Goal: Information Seeking & Learning: Learn about a topic

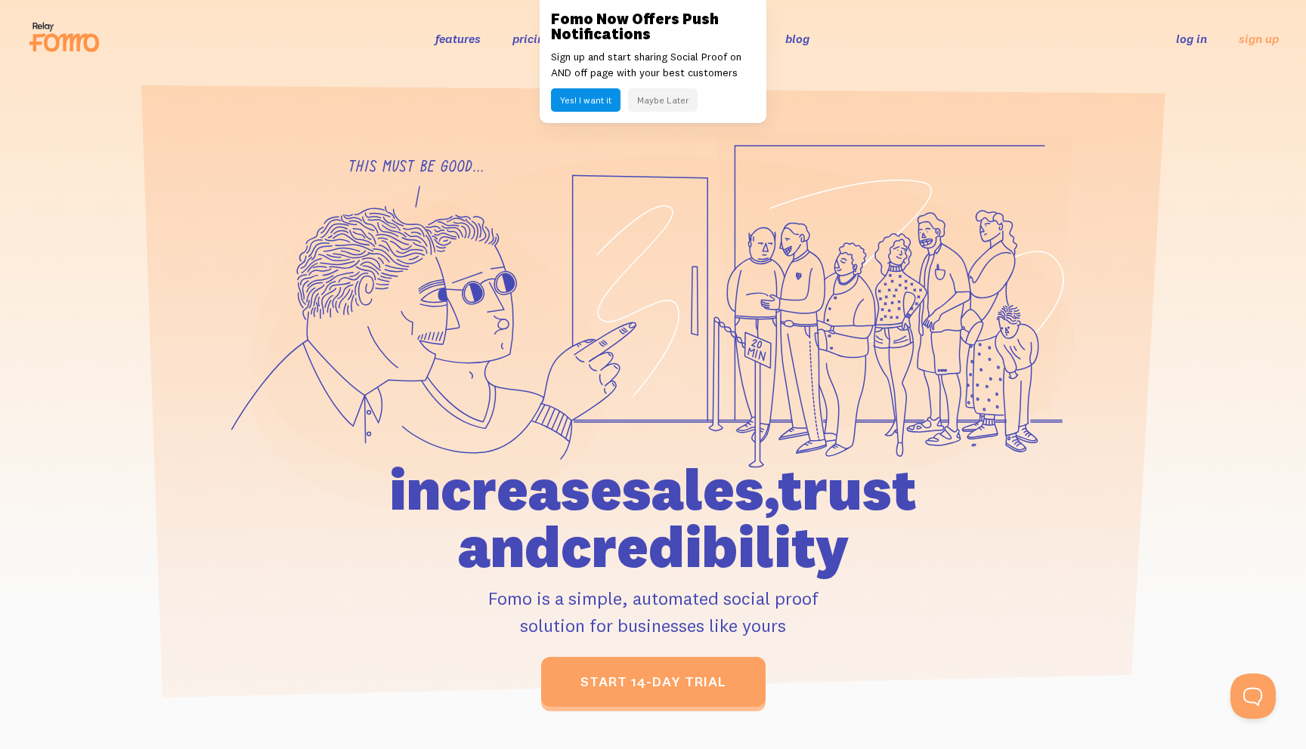
click at [275, 62] on header "features pricing 106+ integrations reviews blog log in sign up log in sign up" at bounding box center [653, 38] width 1306 height 77
click at [654, 102] on button "Maybe Later" at bounding box center [663, 99] width 70 height 23
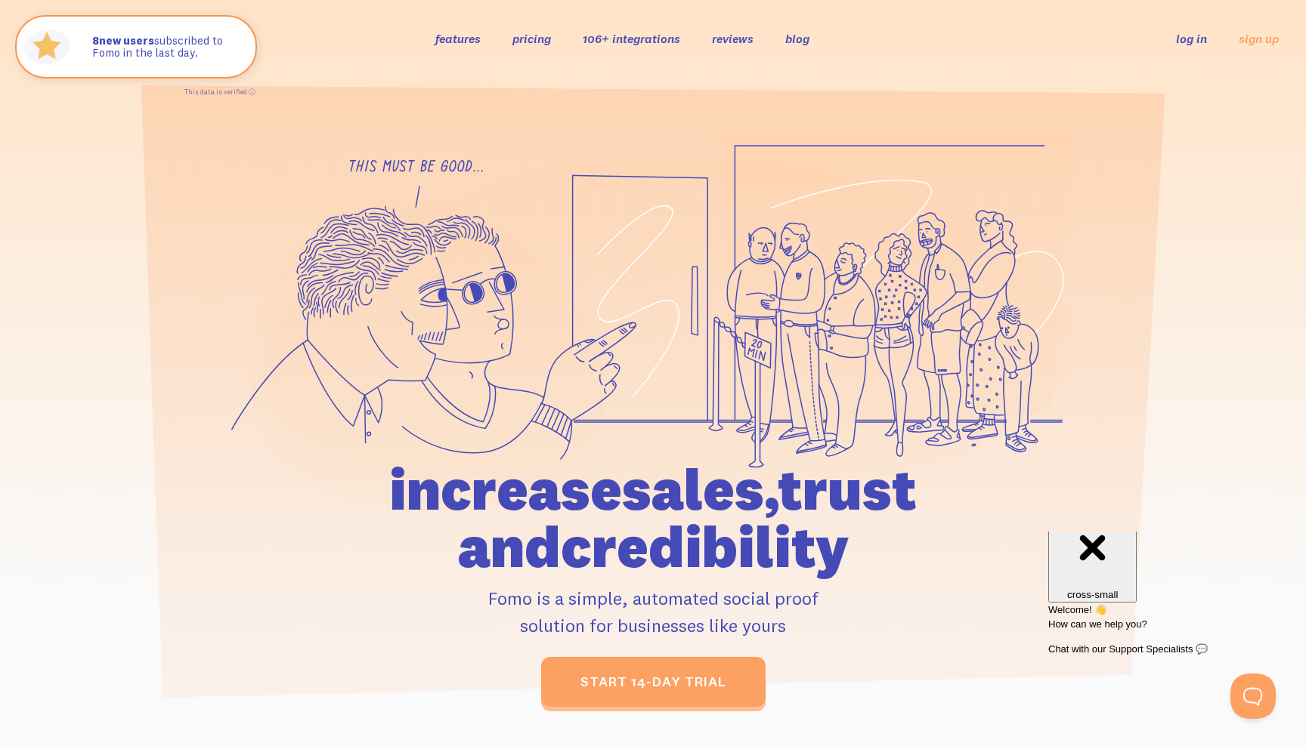
click at [460, 37] on link "features" at bounding box center [457, 38] width 45 height 15
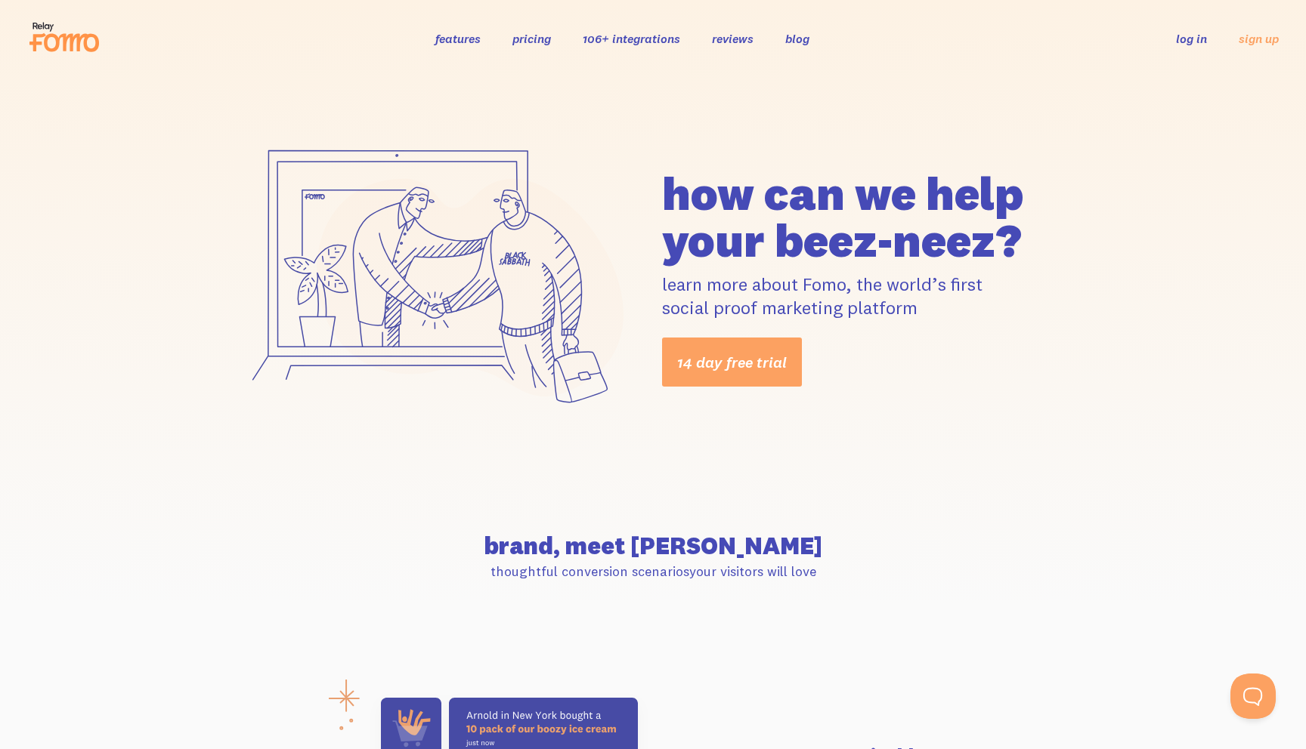
click at [546, 39] on link "pricing" at bounding box center [531, 38] width 39 height 15
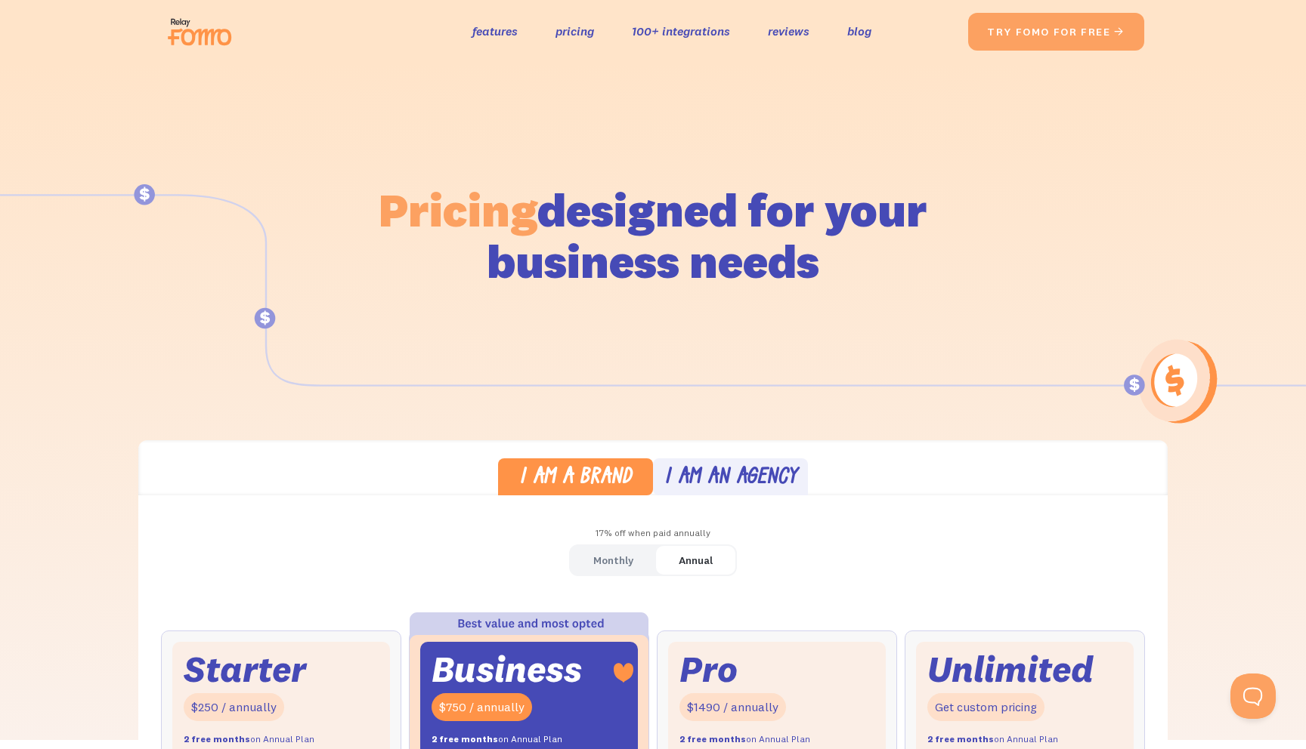
click at [181, 35] on img at bounding box center [204, 32] width 85 height 48
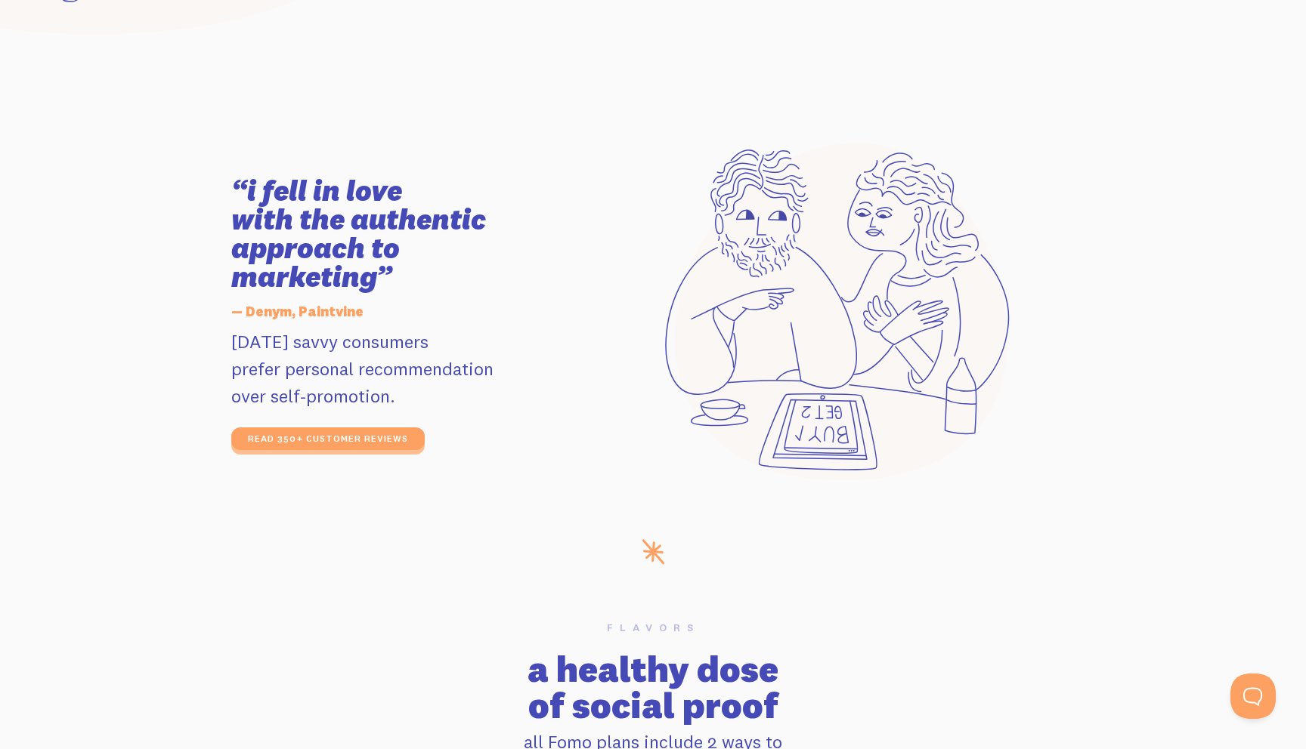
scroll to position [2598, 0]
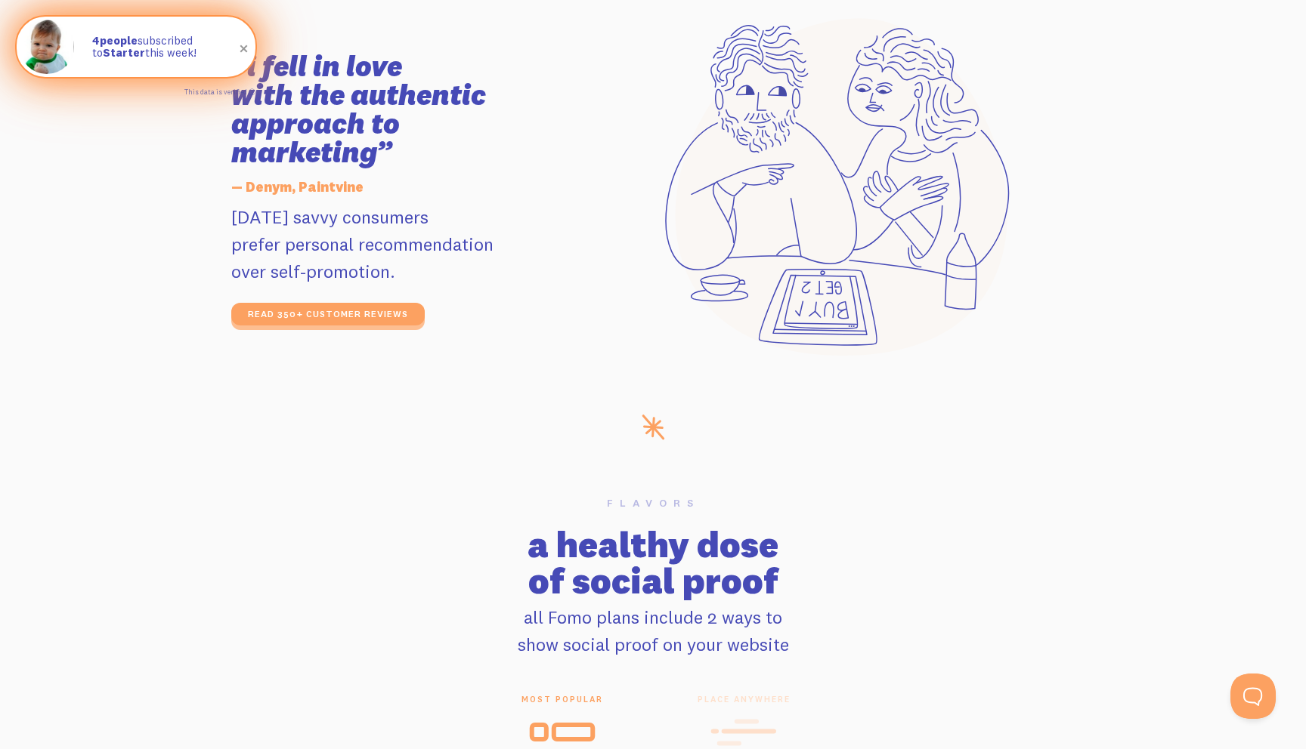
click at [246, 50] on span at bounding box center [244, 49] width 26 height 26
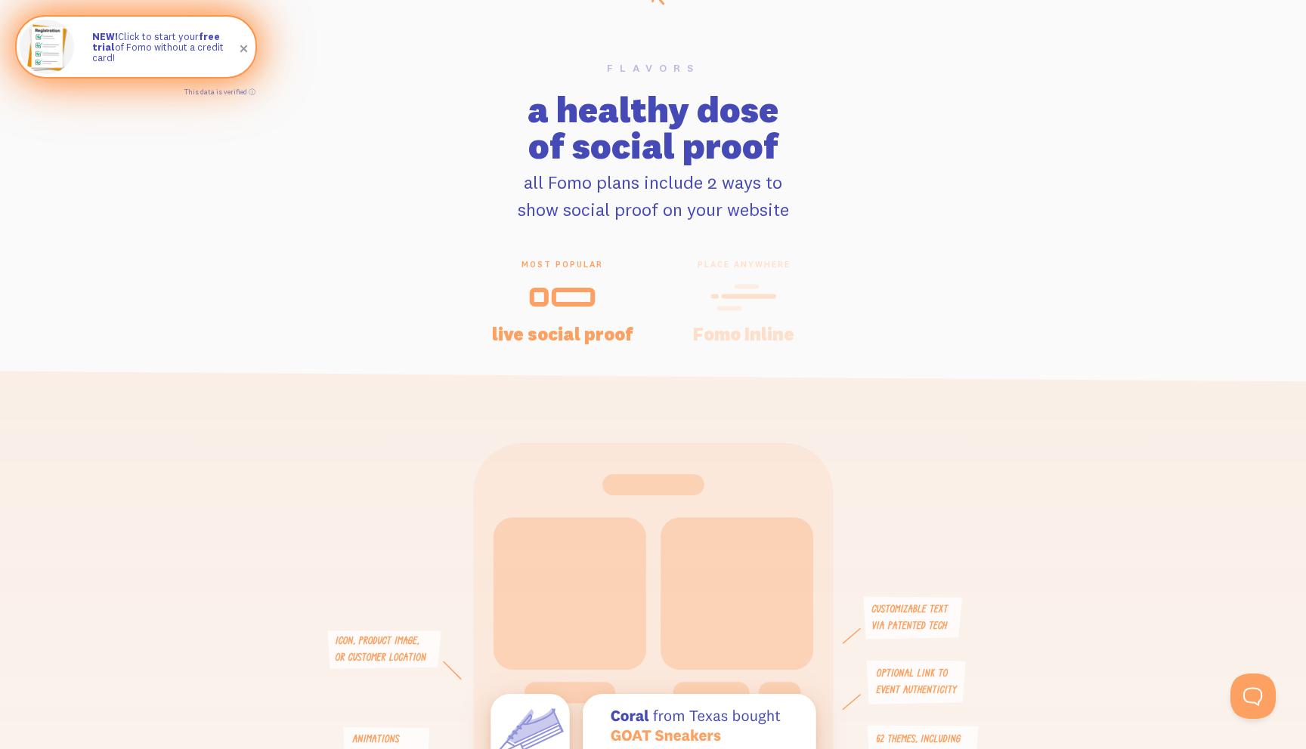
scroll to position [2466, 0]
